Goal: Task Accomplishment & Management: Use online tool/utility

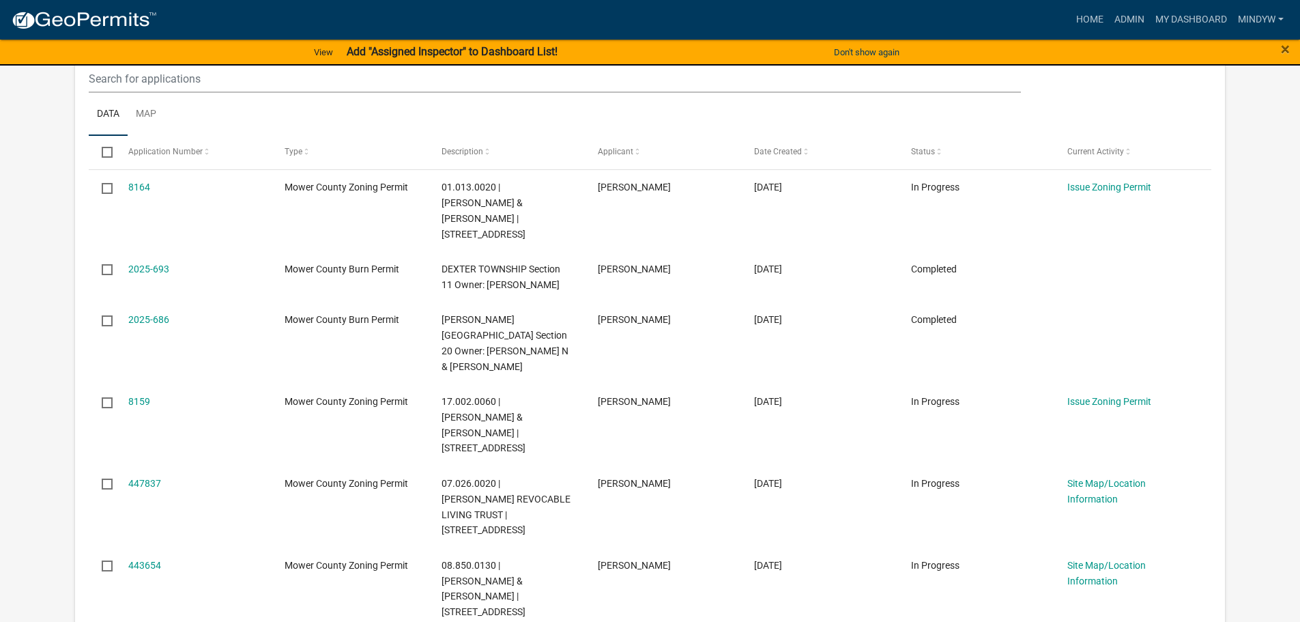
scroll to position [68, 0]
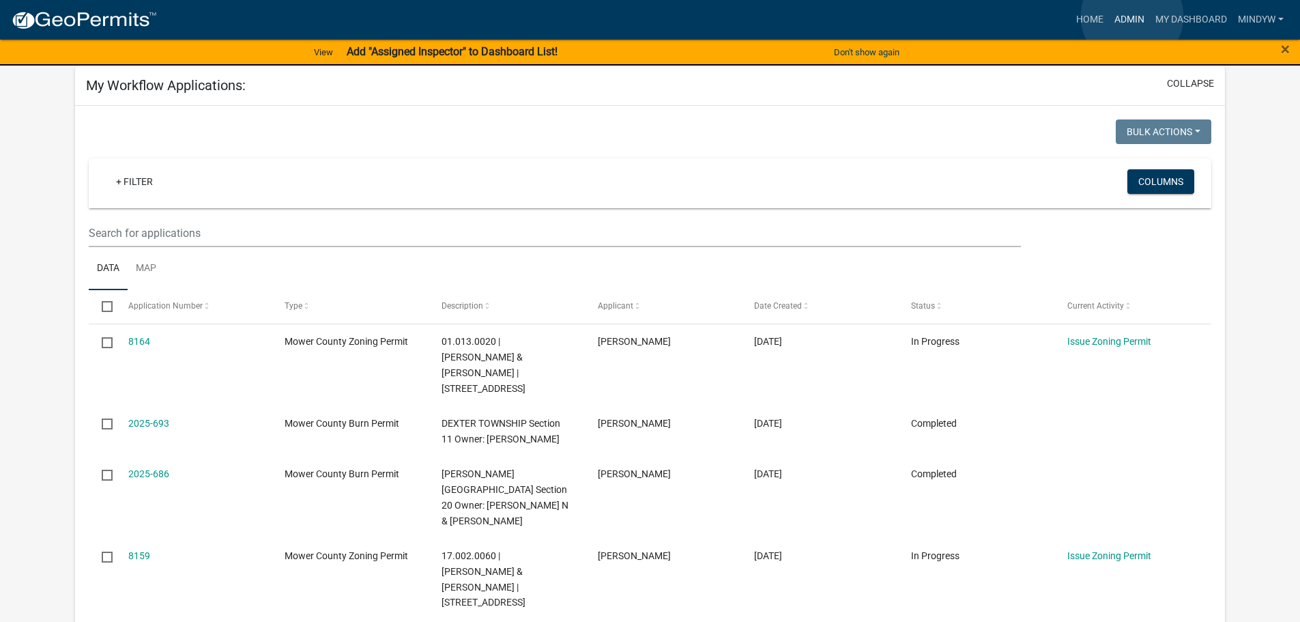
click at [1132, 16] on link "Admin" at bounding box center [1129, 20] width 41 height 26
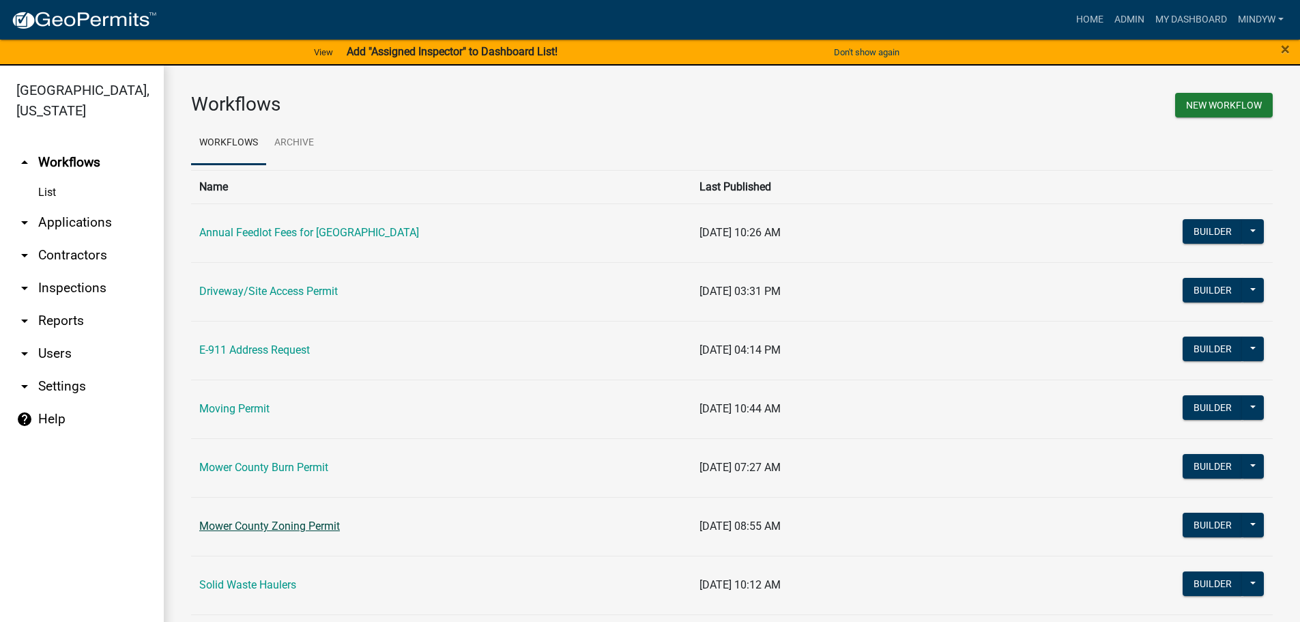
click at [300, 525] on link "Mower County Zoning Permit" at bounding box center [269, 525] width 141 height 13
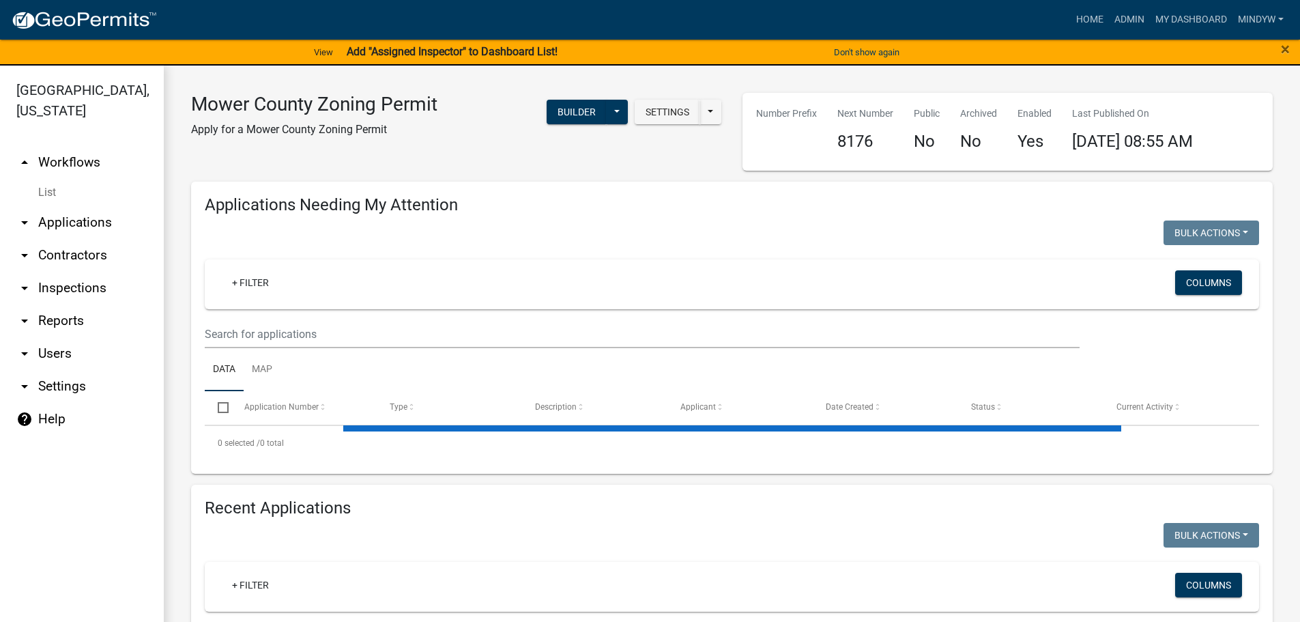
select select "1: 25"
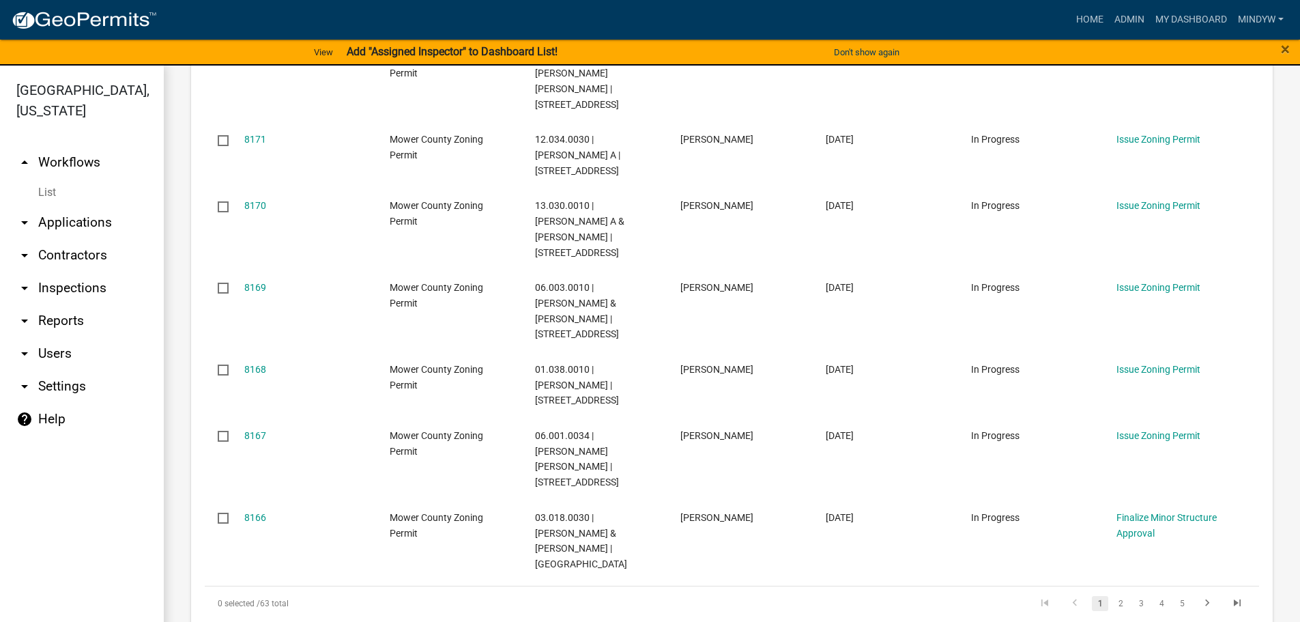
scroll to position [887, 0]
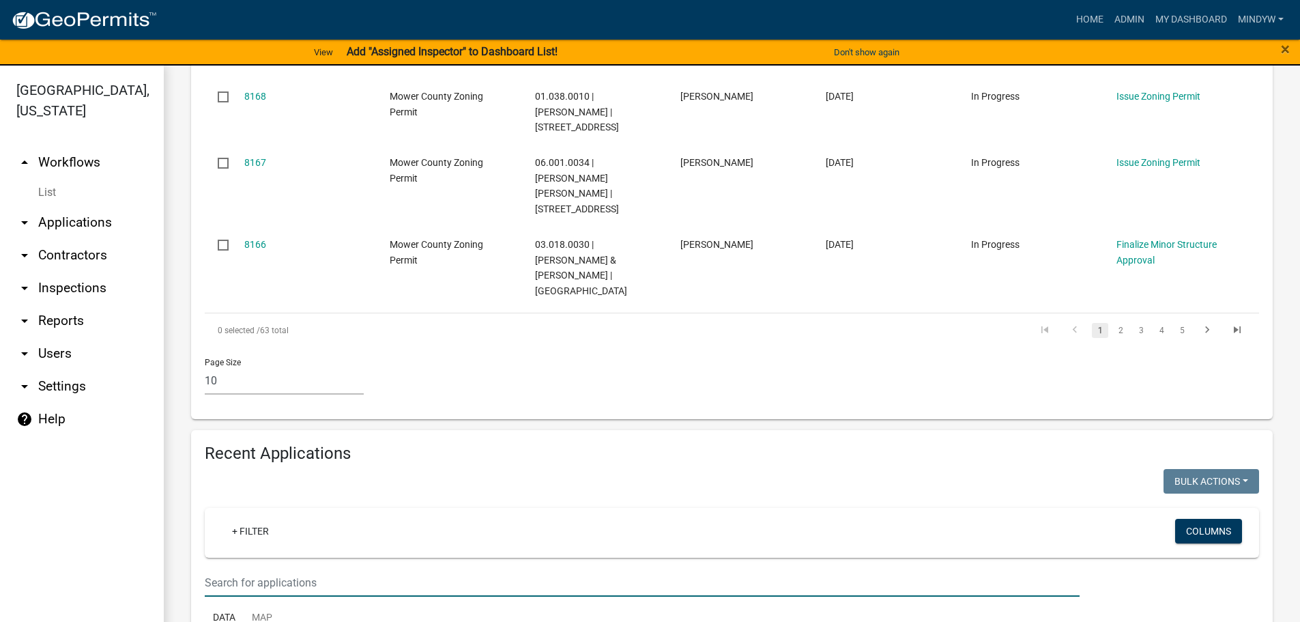
type input "[PERSON_NAME]"
